Goal: Use online tool/utility: Utilize a website feature to perform a specific function

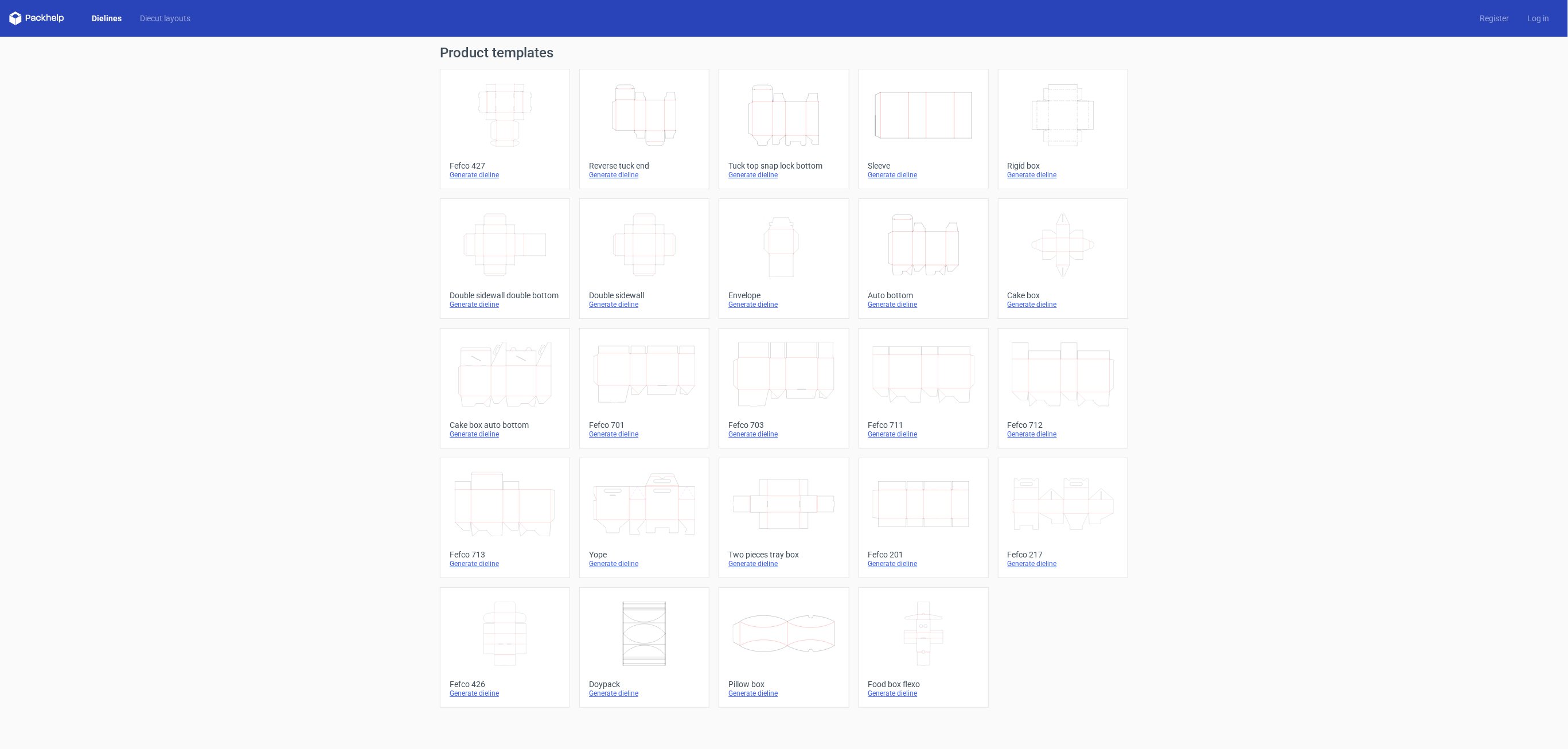
click at [927, 258] on icon "Height Depth Width" at bounding box center [923, 245] width 102 height 64
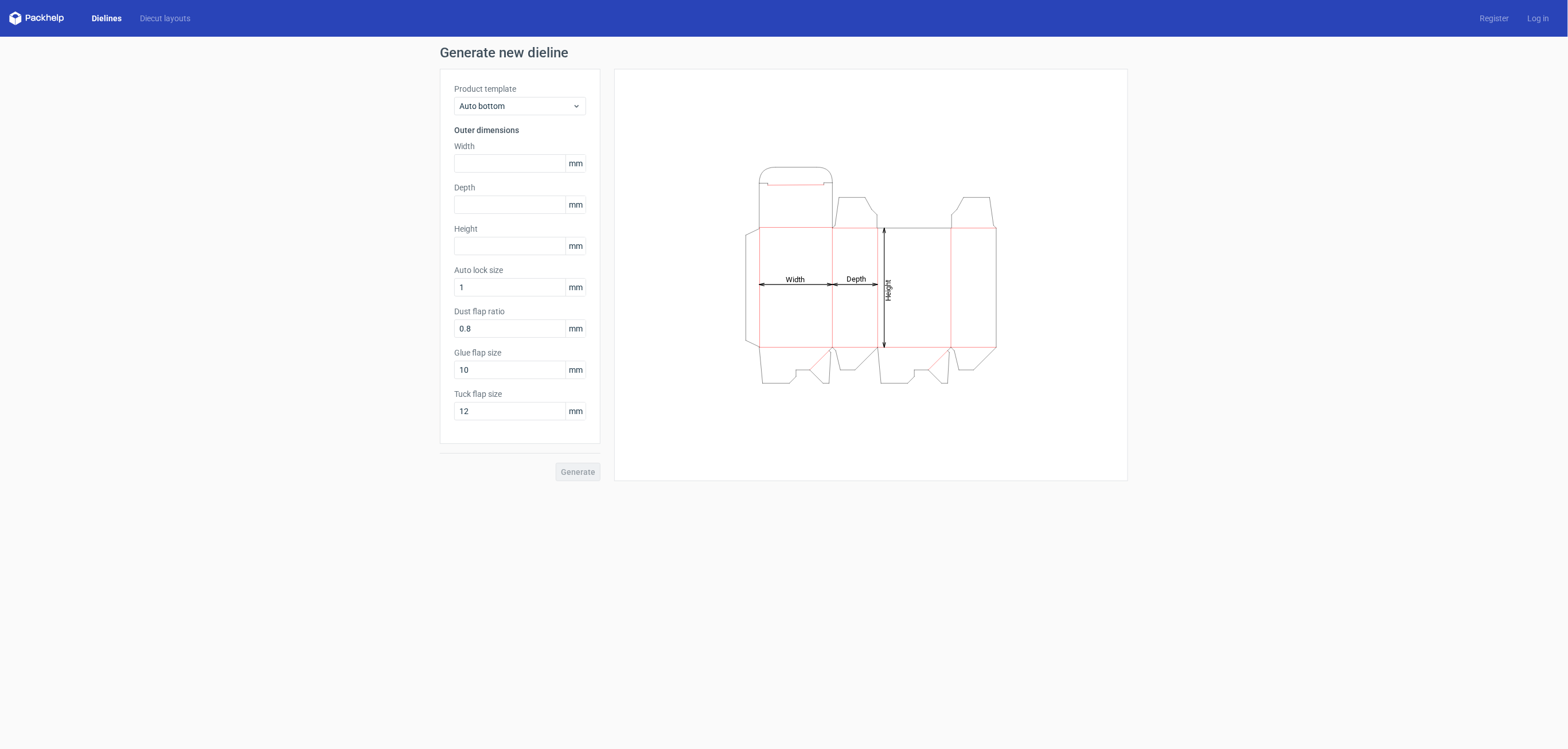
click at [583, 472] on div "Generate" at bounding box center [520, 462] width 161 height 37
click at [583, 461] on div "Generate" at bounding box center [520, 462] width 161 height 37
click at [526, 394] on label "Tuck flap size" at bounding box center [520, 394] width 132 height 12
click at [516, 408] on input "12" at bounding box center [520, 411] width 132 height 18
click at [568, 465] on div "Generate" at bounding box center [520, 462] width 161 height 37
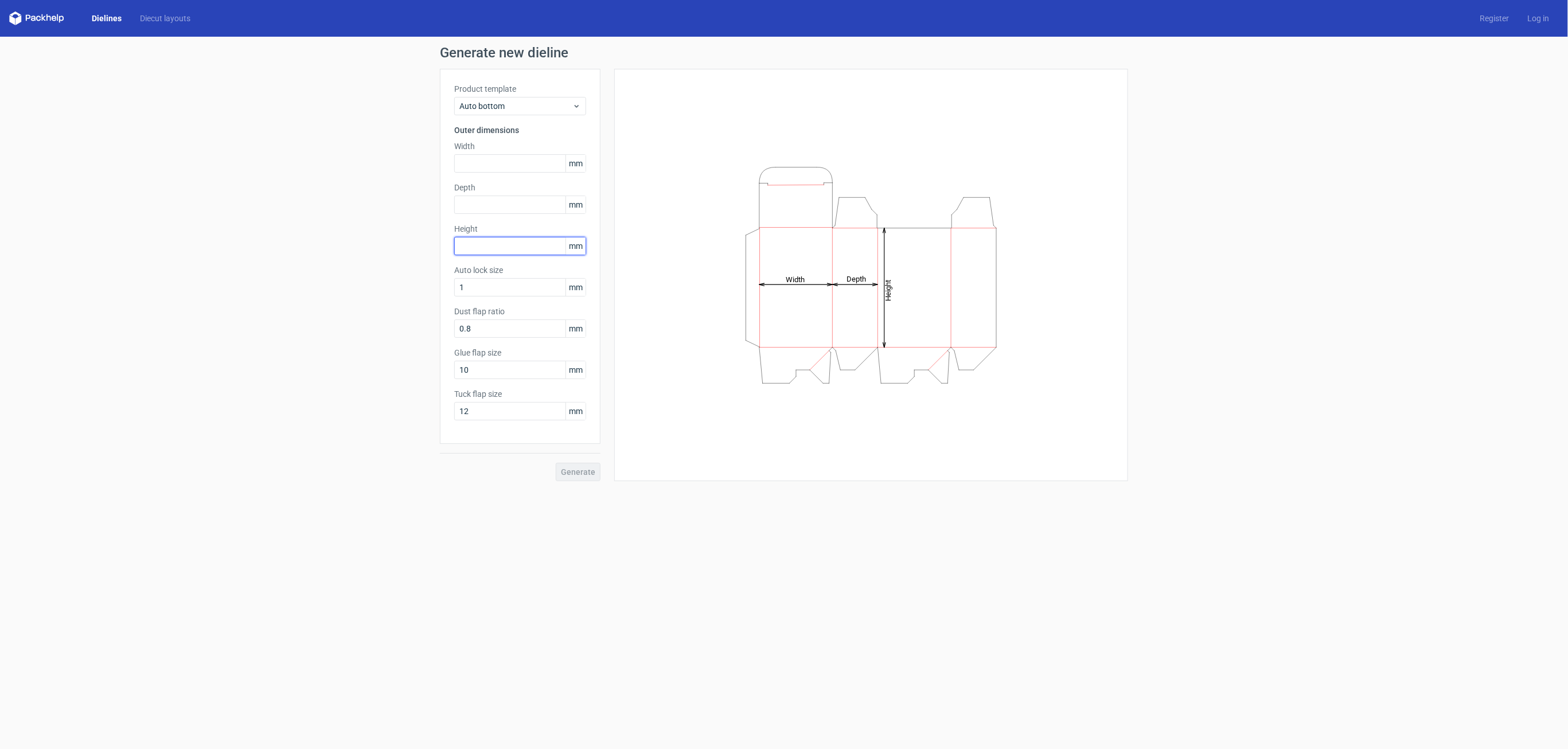
click at [485, 249] on input "text" at bounding box center [520, 246] width 132 height 18
click at [491, 201] on input "text" at bounding box center [520, 204] width 132 height 18
click at [489, 246] on input "10" at bounding box center [520, 246] width 132 height 18
type input "100"
click at [503, 207] on input "text" at bounding box center [520, 204] width 132 height 18
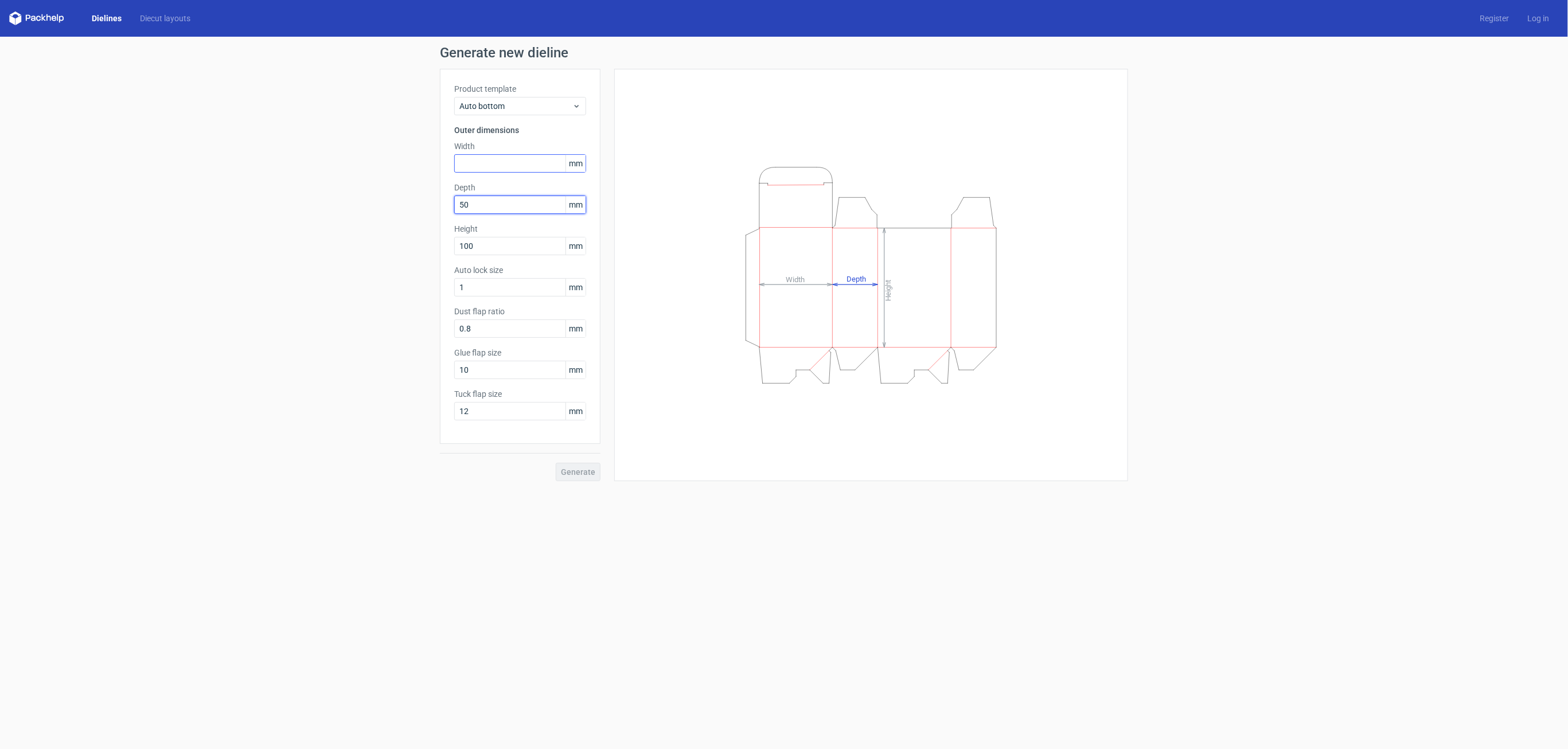
type input "50"
click at [471, 168] on input "text" at bounding box center [520, 163] width 132 height 18
type input "100"
click at [569, 476] on button "Generate" at bounding box center [578, 472] width 44 height 18
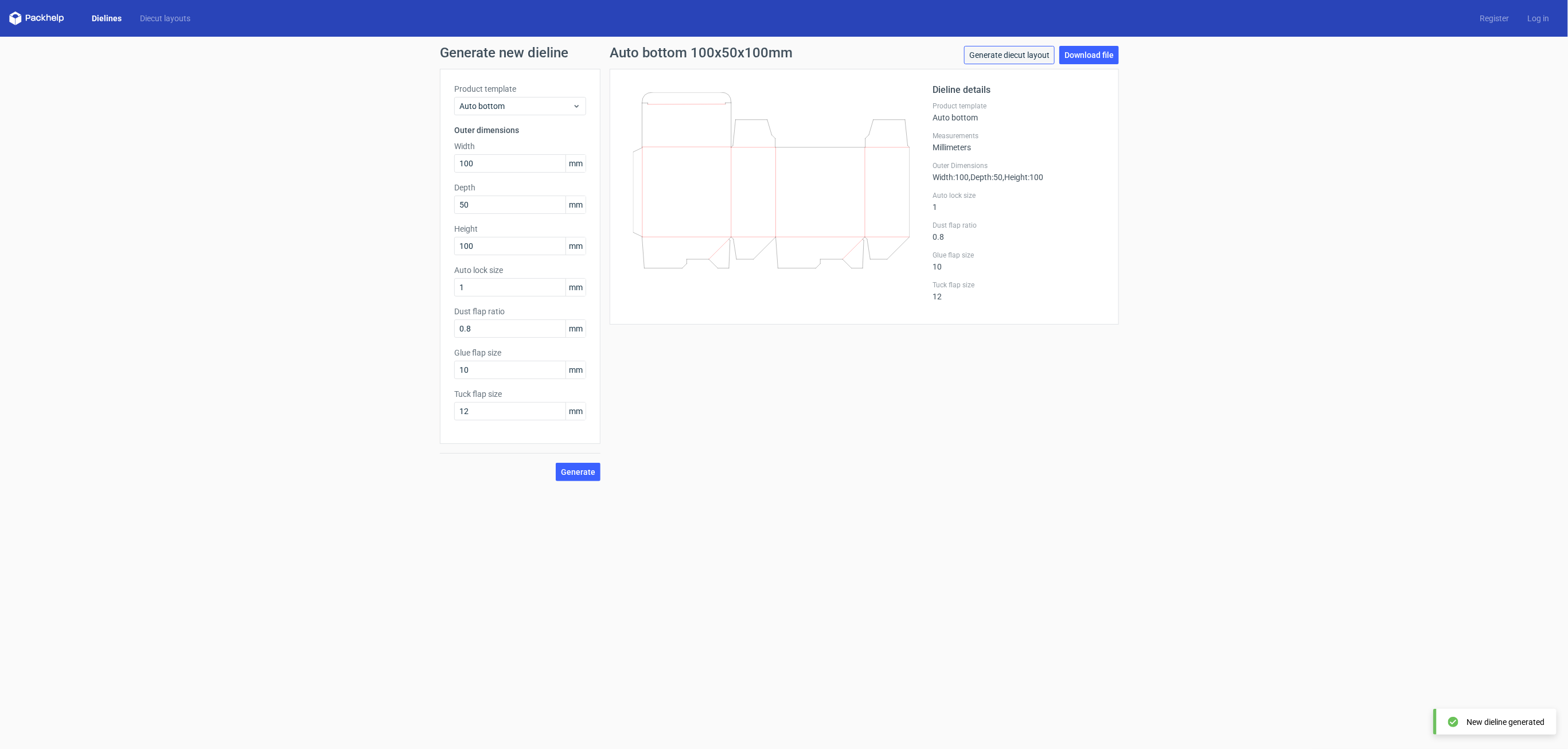
click at [1042, 55] on link "Generate diecut layout" at bounding box center [1009, 55] width 91 height 18
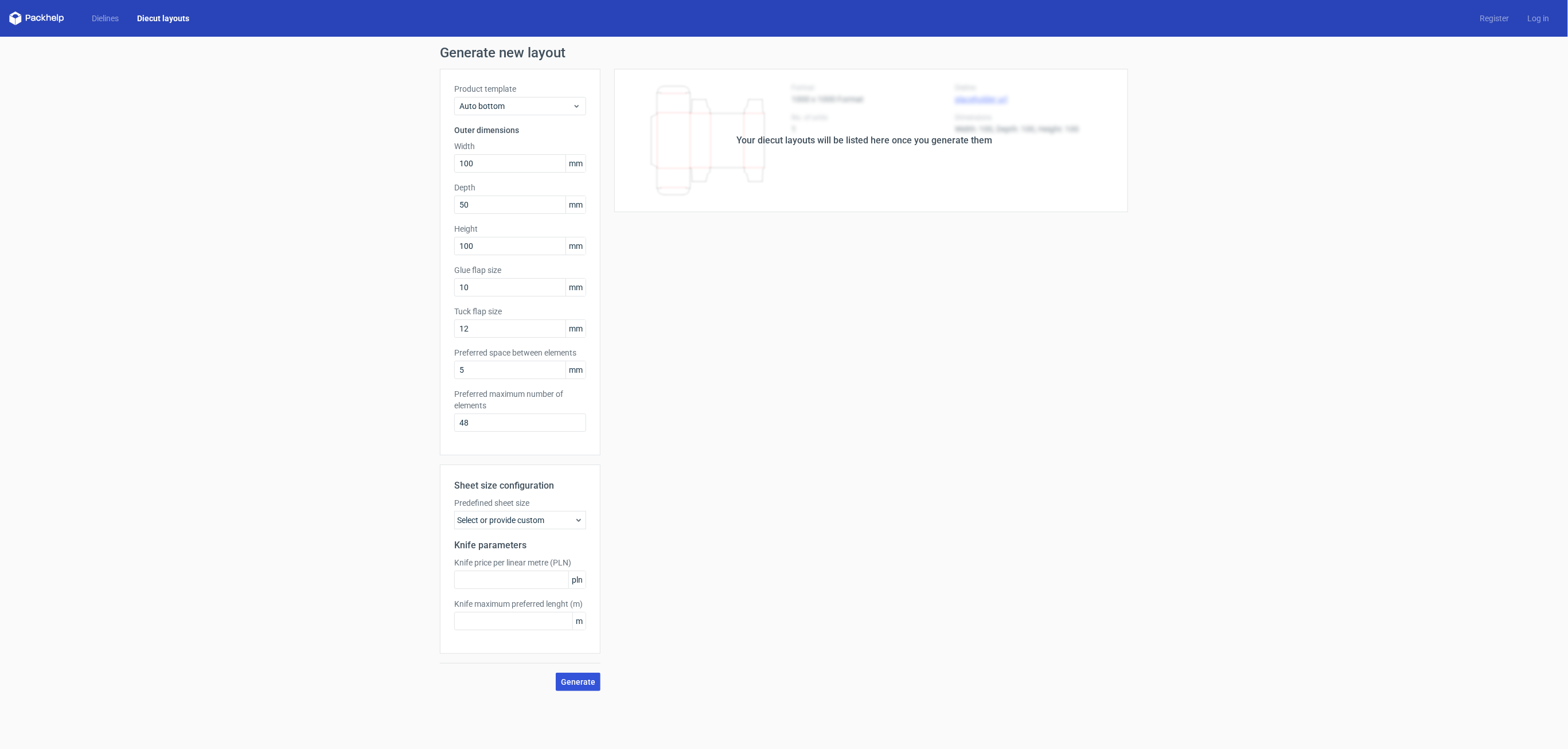
click at [581, 689] on button "Generate" at bounding box center [578, 681] width 44 height 18
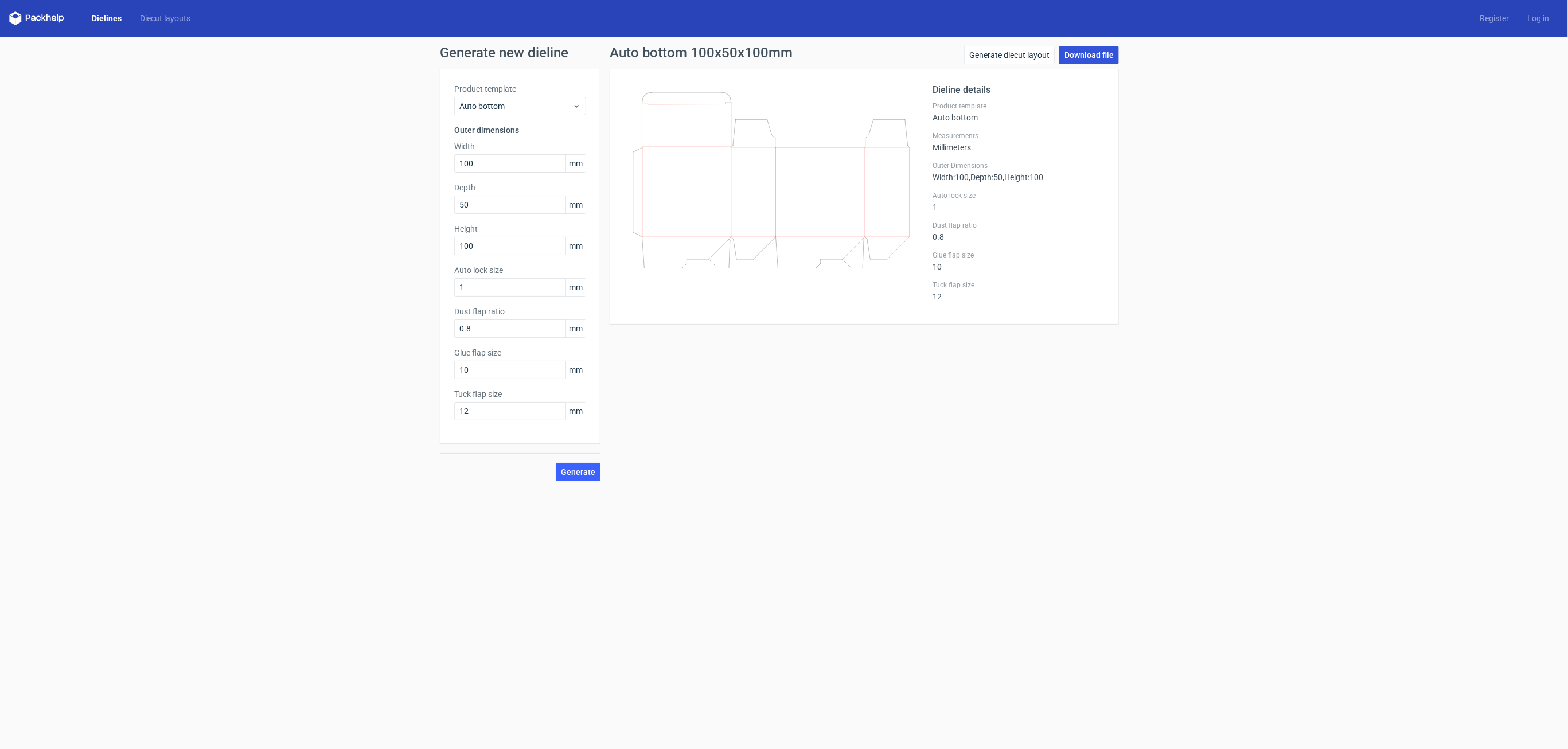
click at [1068, 61] on link "Download file" at bounding box center [1089, 55] width 60 height 18
click at [113, 20] on link "Dielines" at bounding box center [107, 18] width 48 height 12
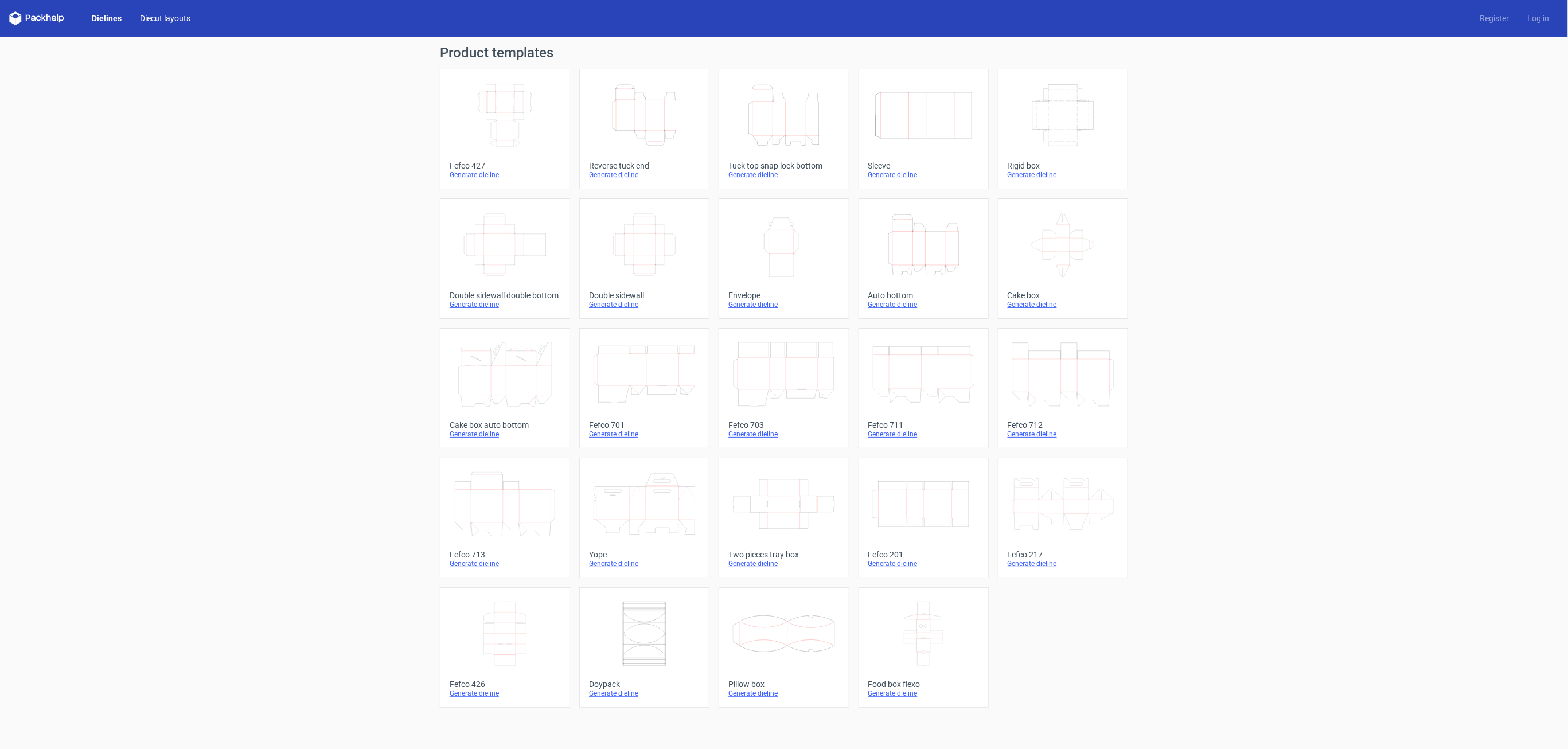
click at [157, 18] on link "Diecut layouts" at bounding box center [165, 18] width 69 height 12
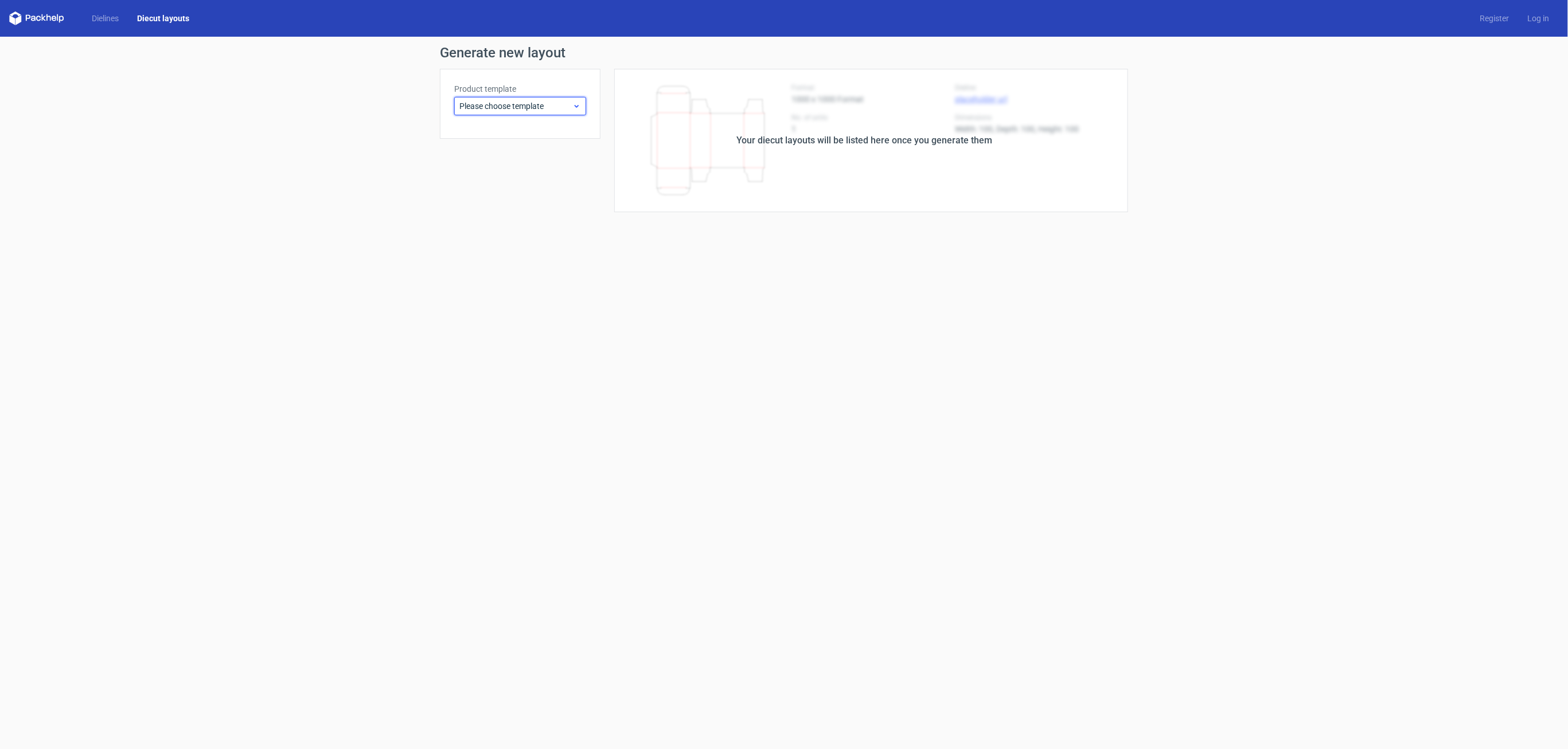
click at [475, 101] on span "Please choose template" at bounding box center [516, 106] width 113 height 12
click at [489, 192] on div "Sleeve" at bounding box center [520, 186] width 123 height 18
click at [482, 165] on input "text" at bounding box center [520, 163] width 132 height 18
type input "100"
click at [486, 219] on div "Product template Sleeve Outer dimensions Width 100 mm Depth mm Height mm Glue f…" at bounding box center [520, 241] width 161 height 345
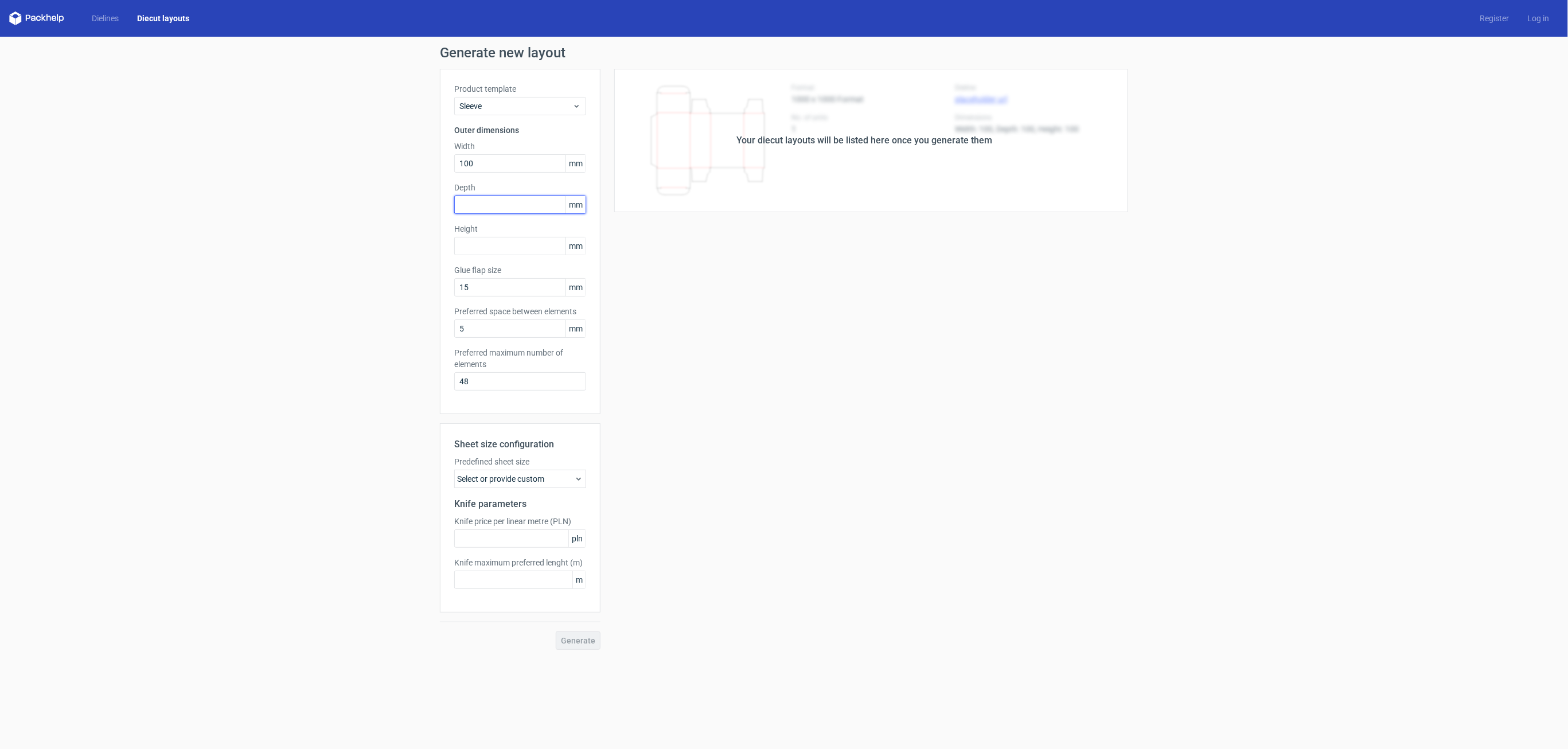
click at [486, 211] on input "text" at bounding box center [520, 204] width 132 height 18
type input "50"
click at [489, 251] on input "text" at bounding box center [520, 246] width 132 height 18
type input "100"
click at [529, 479] on div "Select or provide custom" at bounding box center [520, 479] width 132 height 18
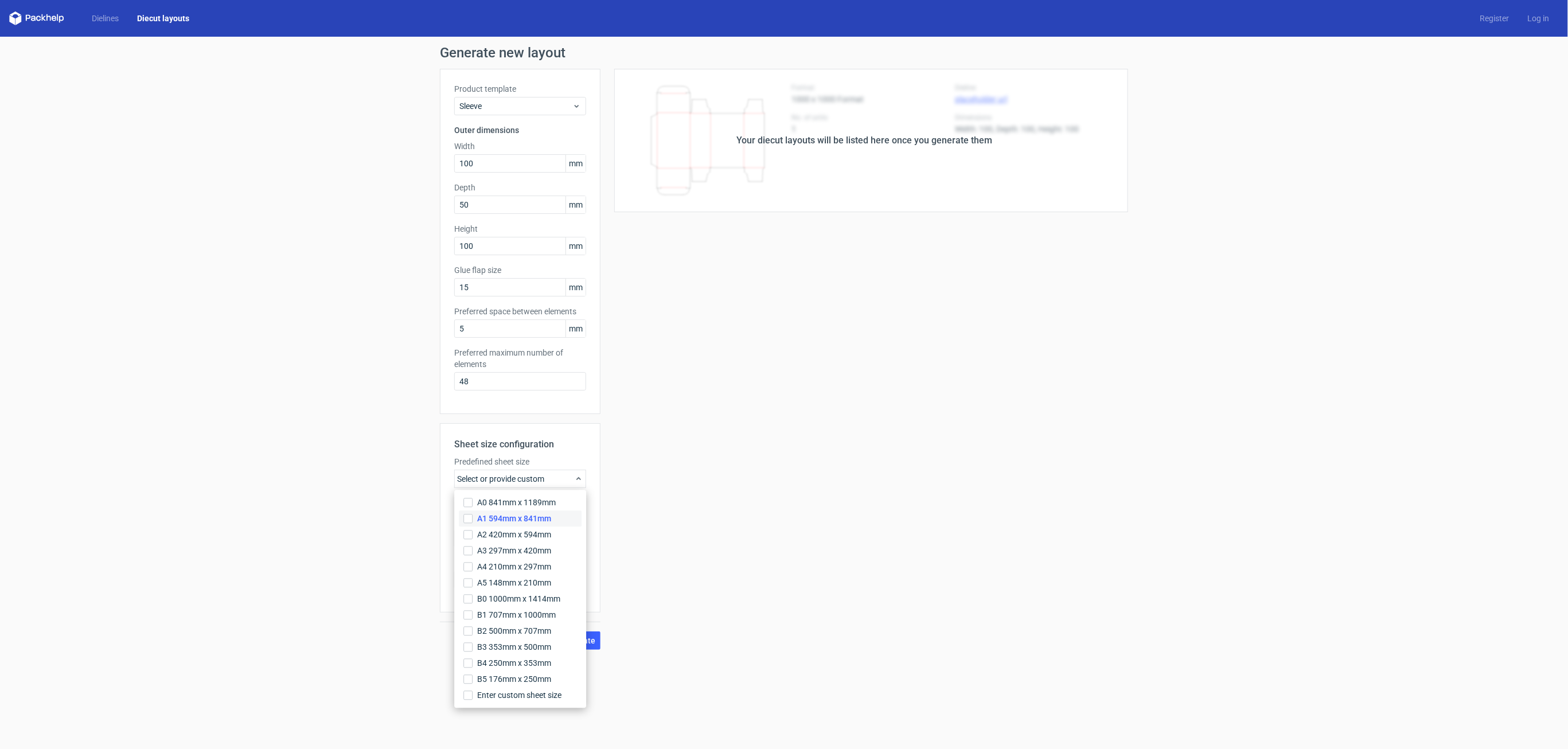
click at [492, 523] on span "A1 594mm x 841mm" at bounding box center [514, 518] width 74 height 12
click at [472, 523] on input "A1 594mm x 841mm" at bounding box center [467, 518] width 9 height 9
click at [693, 547] on div "Your diecut layouts will be listed here once you generate them Height Depth Wid…" at bounding box center [864, 359] width 528 height 580
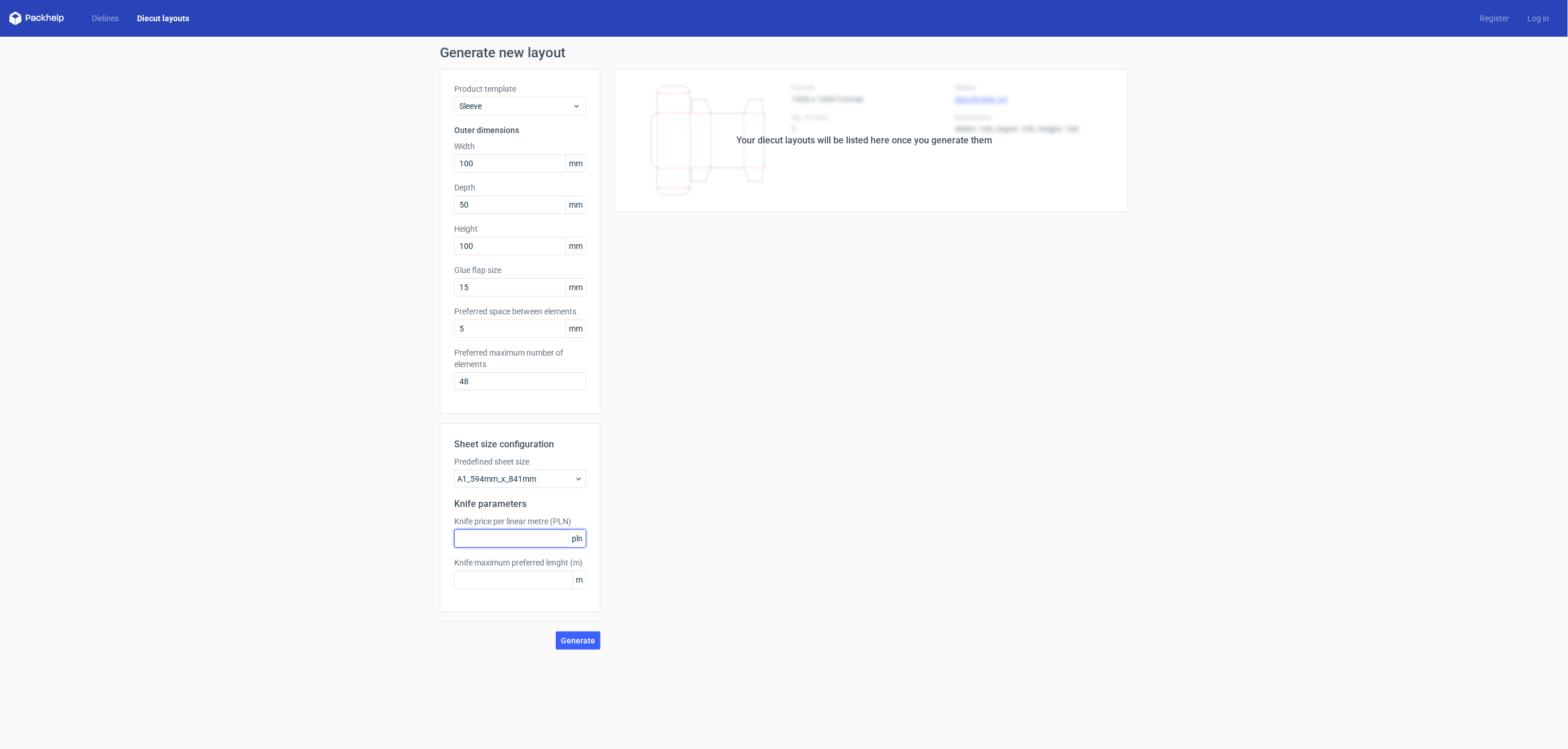
click at [491, 542] on input "text" at bounding box center [520, 538] width 132 height 18
click at [587, 642] on span "Generate" at bounding box center [578, 640] width 35 height 8
click at [492, 540] on input "text" at bounding box center [520, 538] width 132 height 18
type input "002"
click at [508, 580] on input "text" at bounding box center [520, 579] width 132 height 18
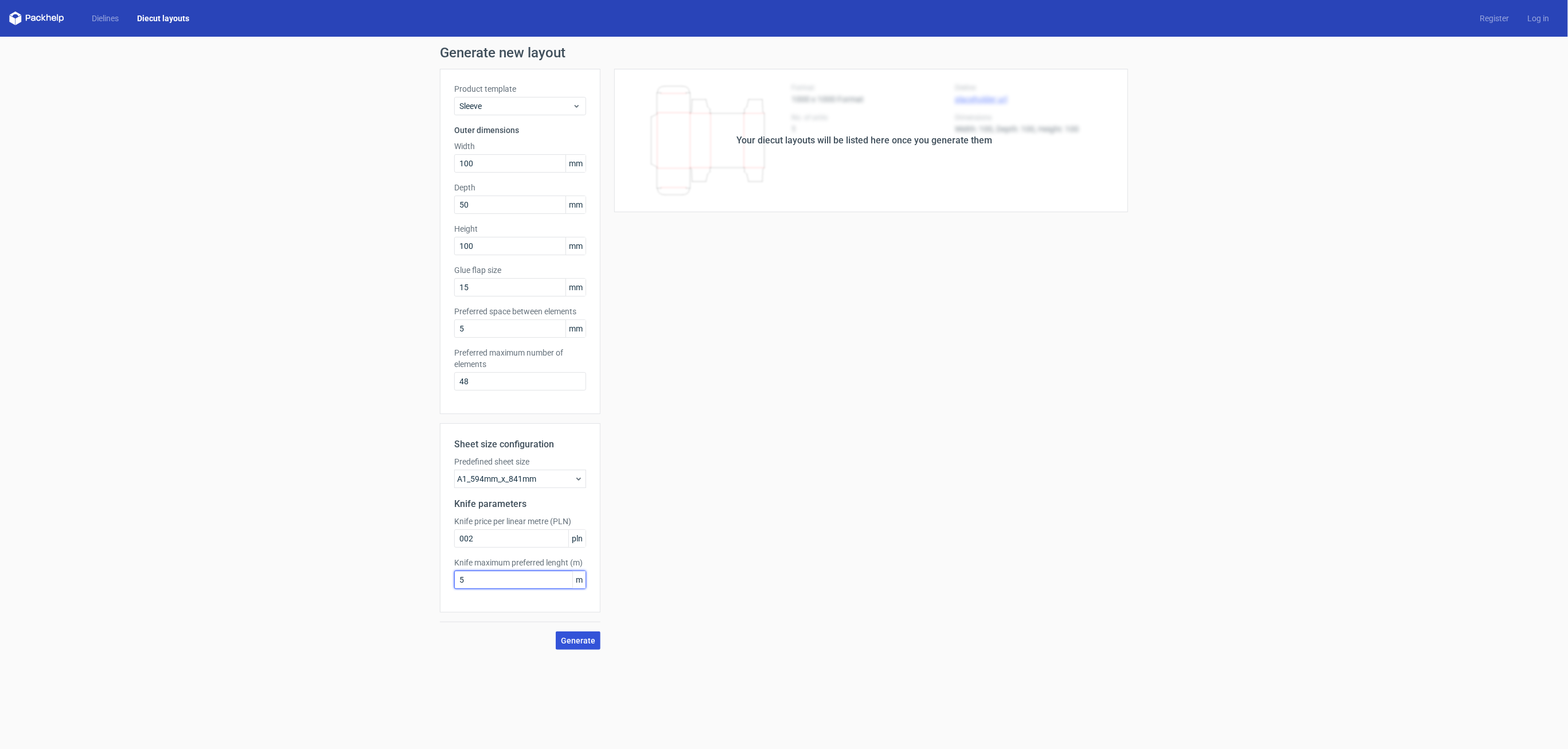
type input "5"
click at [587, 644] on span "Generate" at bounding box center [578, 640] width 35 height 8
click at [513, 540] on input "002" at bounding box center [520, 538] width 132 height 18
click at [578, 538] on span "pln" at bounding box center [577, 538] width 17 height 17
click at [530, 539] on input "002" at bounding box center [520, 538] width 132 height 18
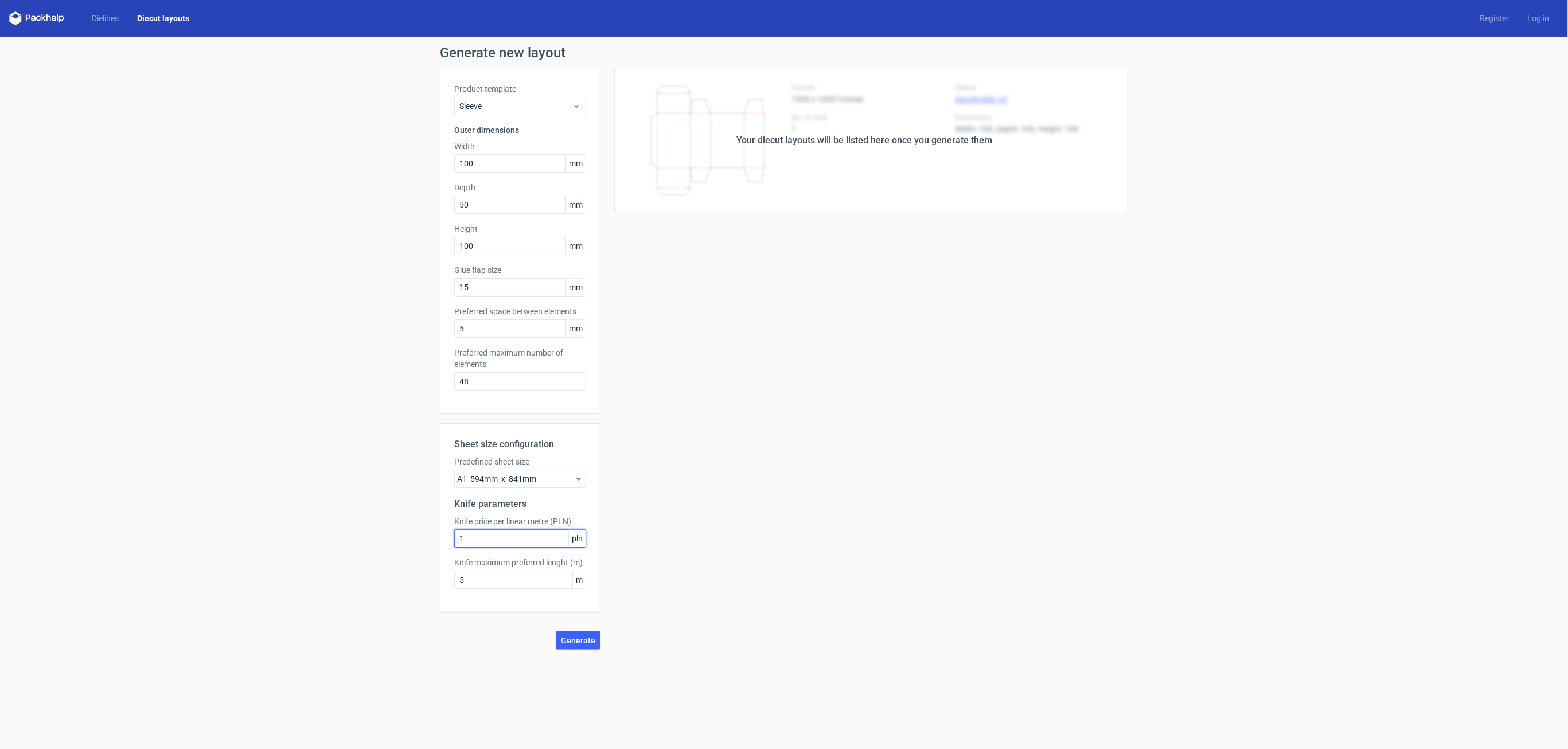
type input "1"
click at [568, 650] on div "Generate new layout Product template Sleeve Outer dimensions Width 100 mm Depth…" at bounding box center [784, 347] width 1568 height 622
click at [571, 645] on button "Generate" at bounding box center [578, 640] width 44 height 18
click at [489, 532] on input "1" at bounding box center [520, 538] width 132 height 18
click at [488, 580] on input "5" at bounding box center [520, 579] width 132 height 18
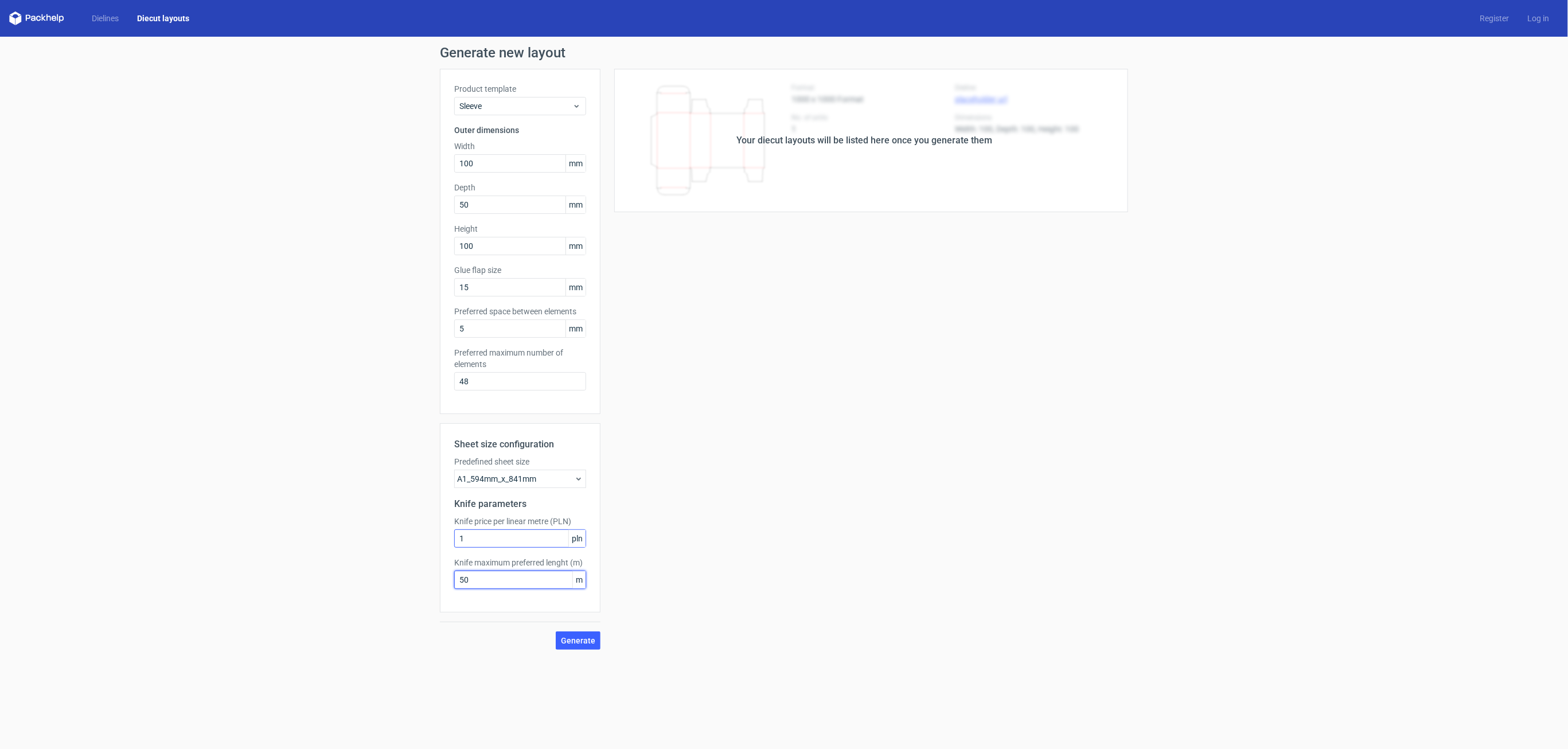
type input "50"
click at [485, 541] on input "1" at bounding box center [520, 538] width 132 height 18
type input "10"
click at [583, 643] on span "Generate" at bounding box center [578, 640] width 35 height 8
click at [878, 138] on div "Your diecut layouts will be listed here once you generate them" at bounding box center [864, 141] width 256 height 14
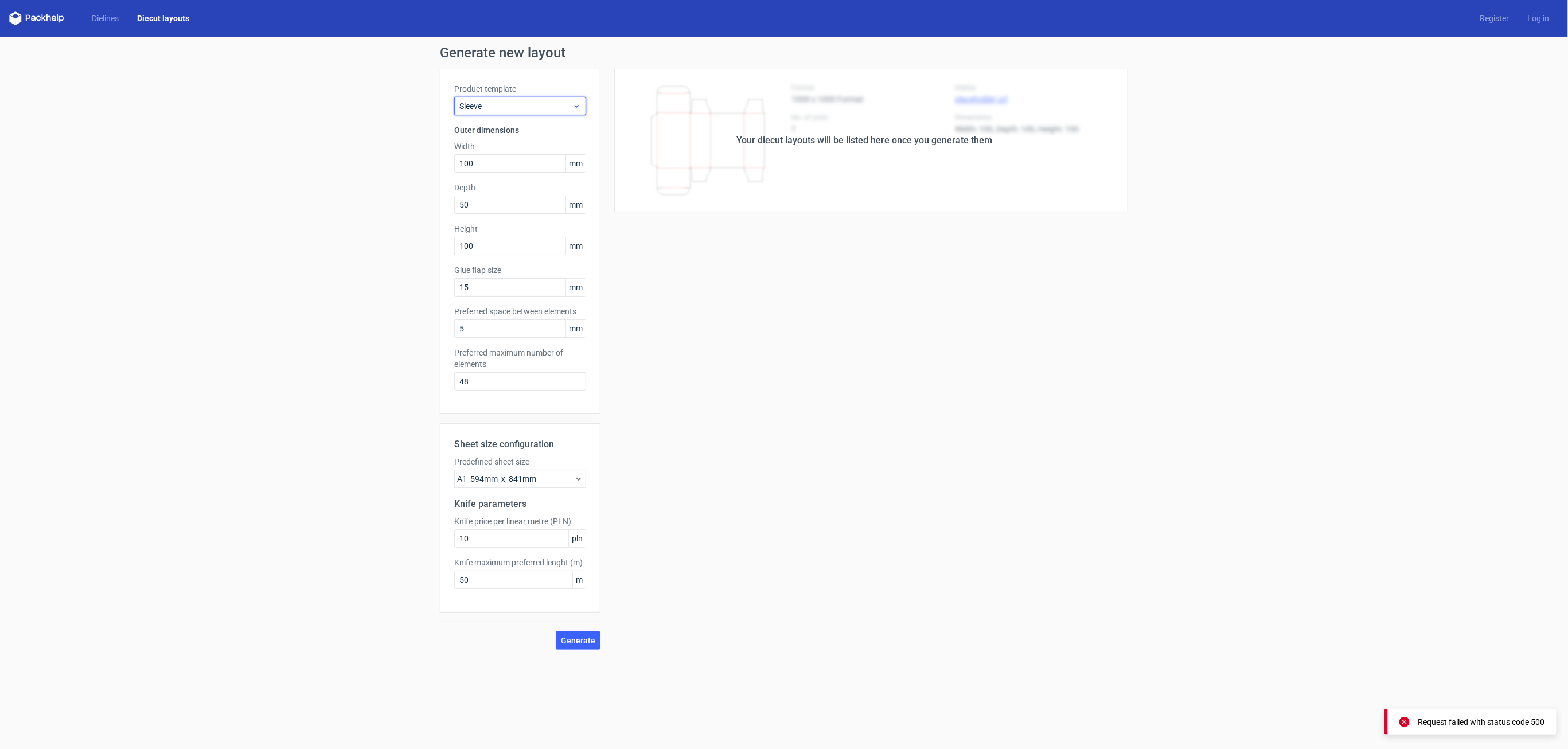
click at [486, 111] on div "Sleeve" at bounding box center [520, 106] width 132 height 18
click at [488, 375] on div "Pillow box" at bounding box center [520, 370] width 123 height 18
click at [104, 16] on link "Dielines" at bounding box center [105, 18] width 45 height 12
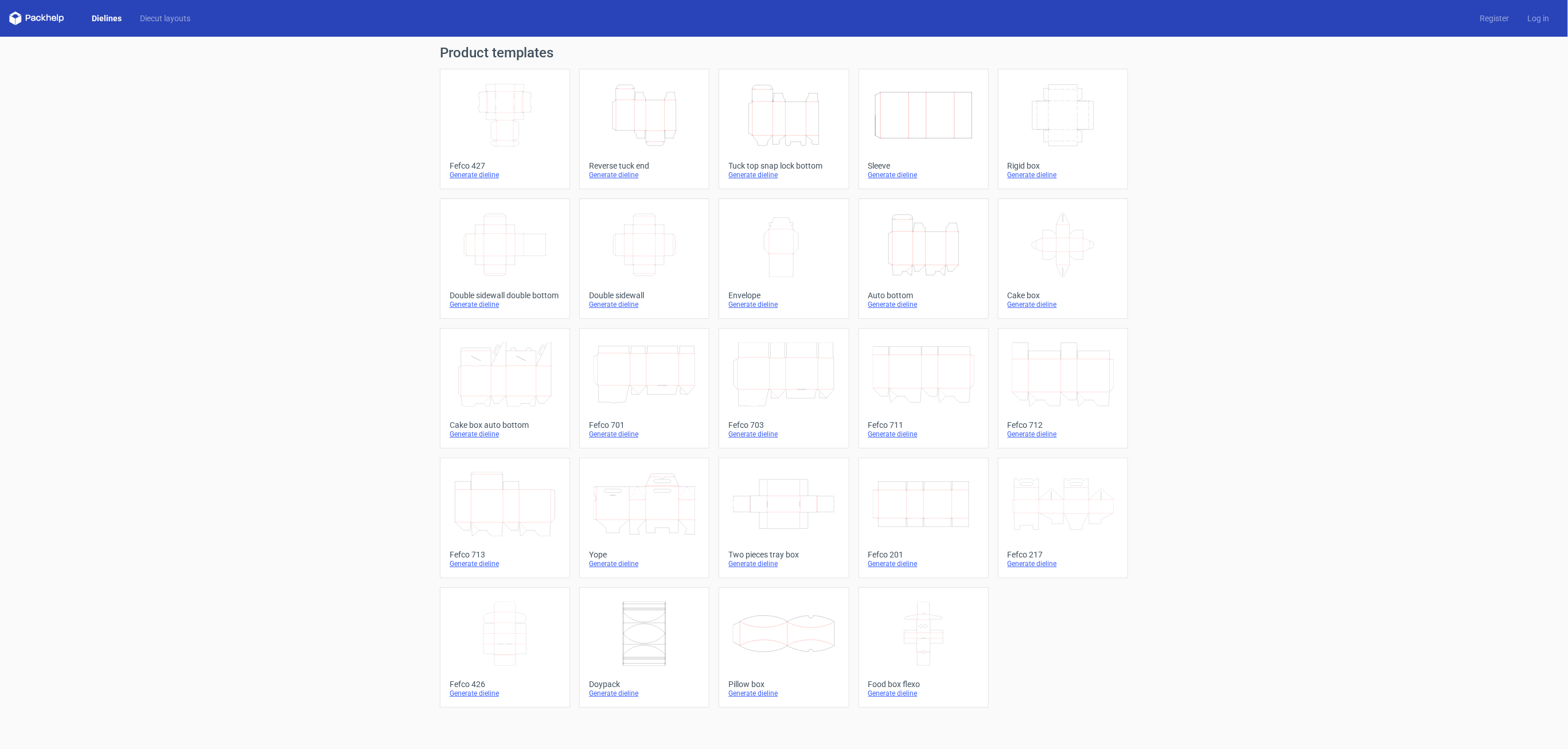
click at [1051, 133] on icon "Width Depth Height" at bounding box center [1063, 116] width 102 height 64
click at [41, 12] on icon at bounding box center [37, 18] width 55 height 14
click at [42, 17] on polygon at bounding box center [44, 18] width 5 height 7
click at [15, 20] on polygon at bounding box center [18, 19] width 5 height 10
